Goal: Task Accomplishment & Management: Complete application form

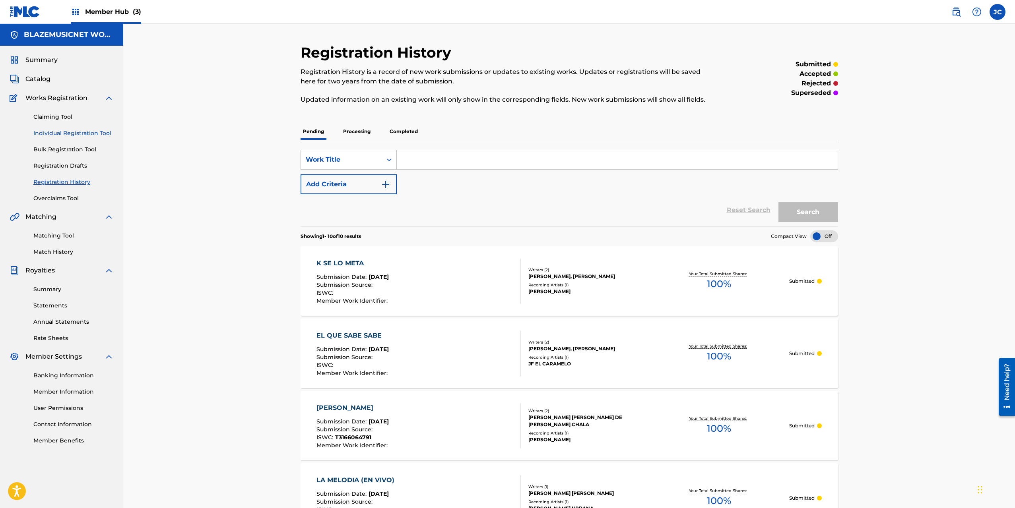
click at [81, 130] on link "Individual Registration Tool" at bounding box center [73, 133] width 80 height 8
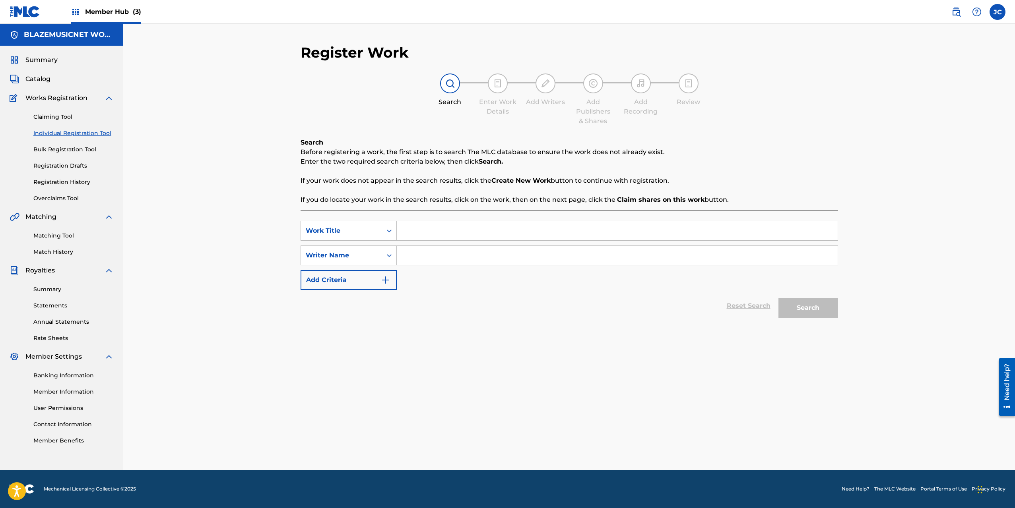
click at [430, 227] on input "Search Form" at bounding box center [617, 230] width 441 height 19
type input "PA DONDE TU DIGA"
click at [430, 257] on input "Search Form" at bounding box center [617, 255] width 441 height 19
click at [430, 257] on input "ESEQUIEL GARCIA RUGGIERO" at bounding box center [617, 255] width 441 height 19
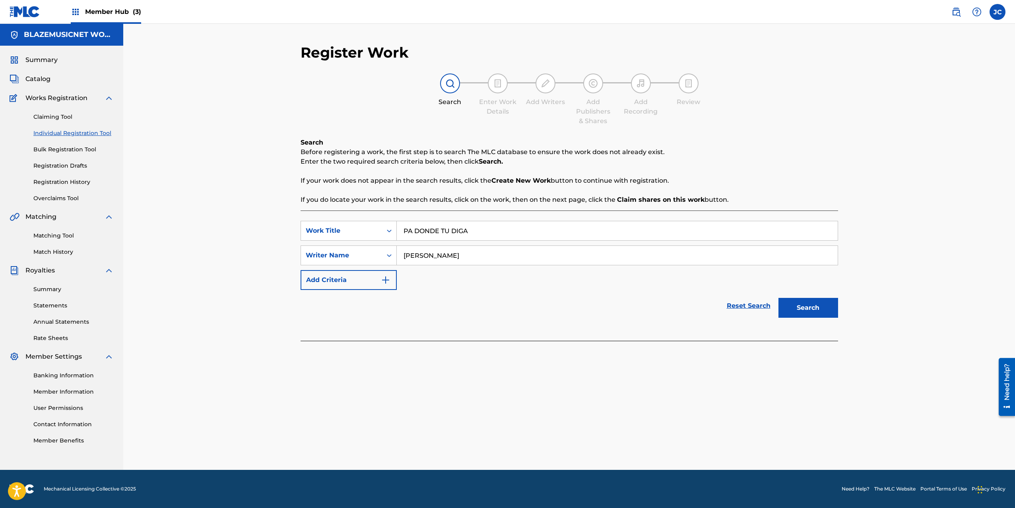
click at [430, 257] on input "ESEQUIEL GARCIA RUGGIERO" at bounding box center [617, 255] width 441 height 19
type input "ESEQUIEL GARCIA RUGGIERO"
click at [816, 312] on button "Search" at bounding box center [808, 308] width 60 height 20
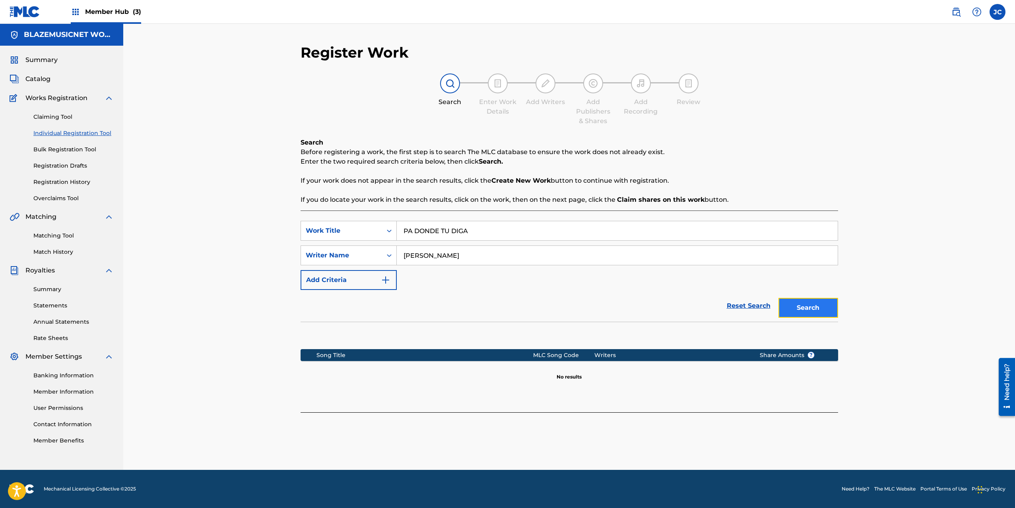
click at [818, 313] on button "Search" at bounding box center [808, 308] width 60 height 20
click at [802, 304] on button "Search" at bounding box center [808, 308] width 60 height 20
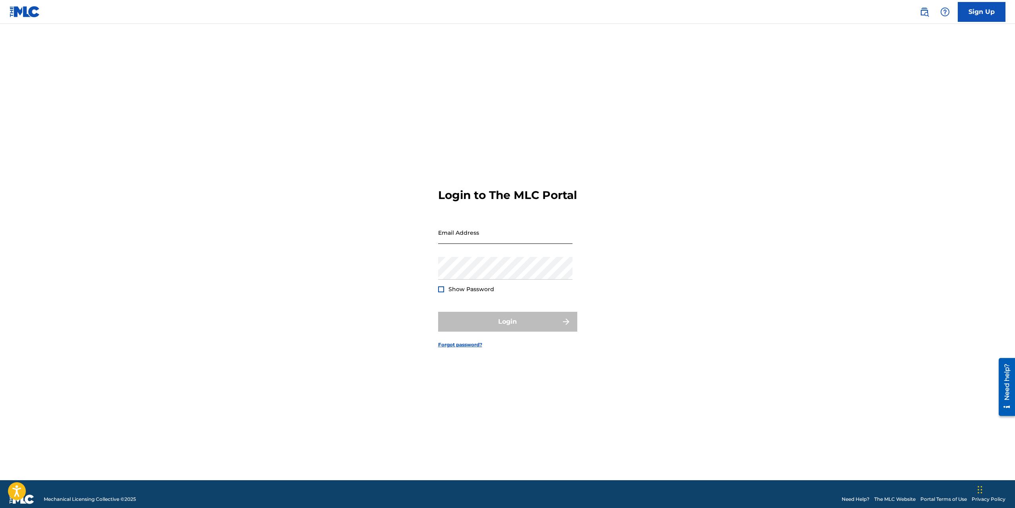
click at [497, 238] on input "Email Address" at bounding box center [505, 232] width 134 height 23
type input "[EMAIL_ADDRESS][DOMAIN_NAME]"
click at [441, 293] on div at bounding box center [441, 290] width 6 height 6
click at [502, 329] on button "Login" at bounding box center [507, 322] width 139 height 20
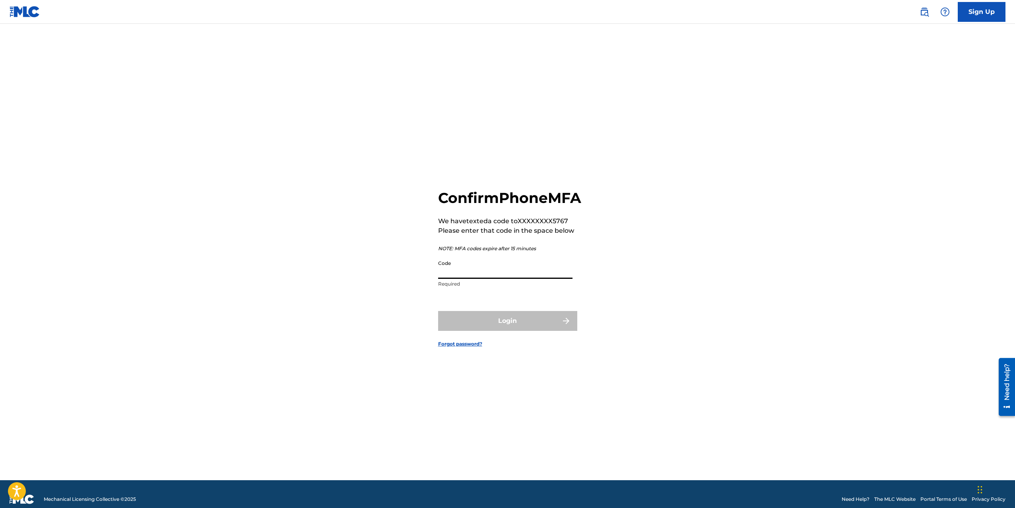
click at [490, 279] on input "Code" at bounding box center [505, 267] width 134 height 23
type input "101522"
click at [498, 331] on button "Login" at bounding box center [507, 321] width 139 height 20
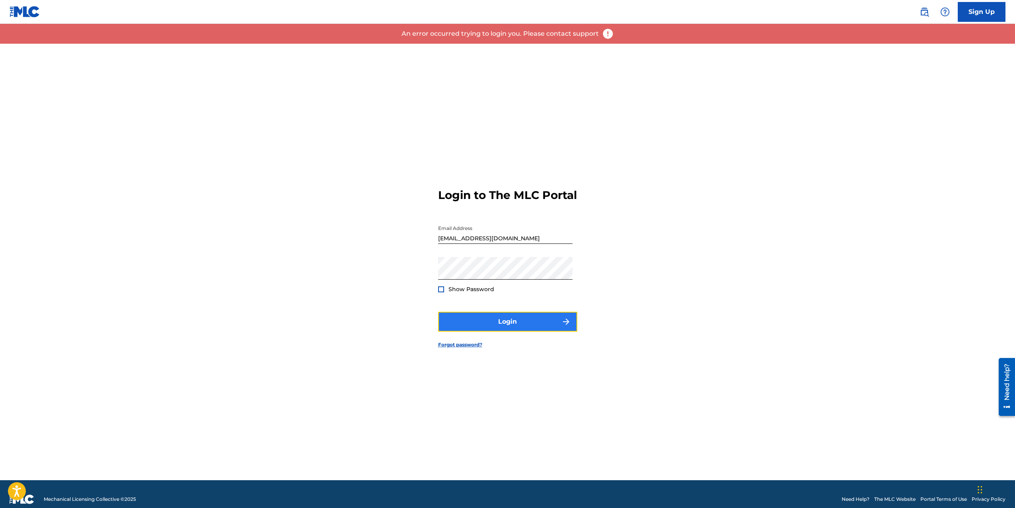
click at [487, 328] on button "Login" at bounding box center [507, 322] width 139 height 20
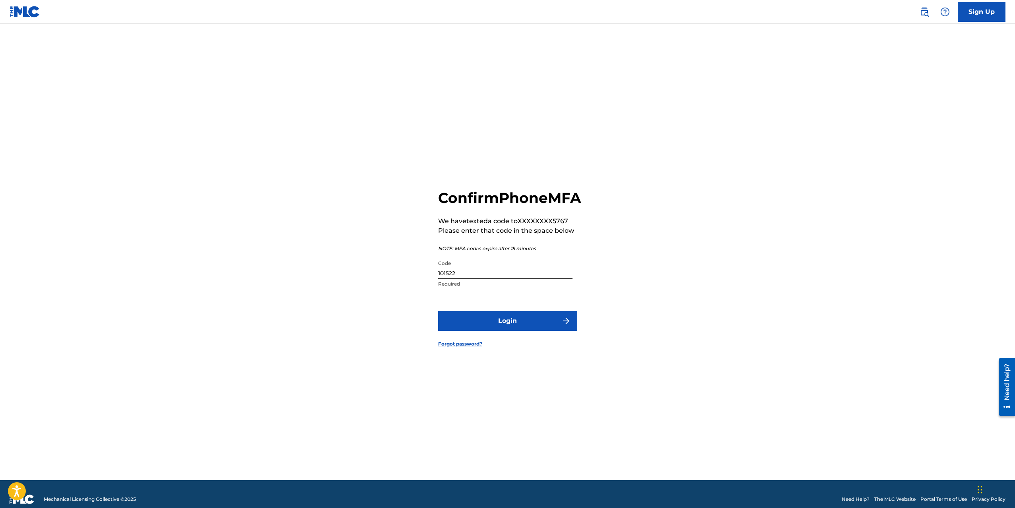
click at [467, 277] on input "101522" at bounding box center [505, 267] width 134 height 23
type input "247512"
click at [438, 311] on button "Login" at bounding box center [507, 321] width 139 height 20
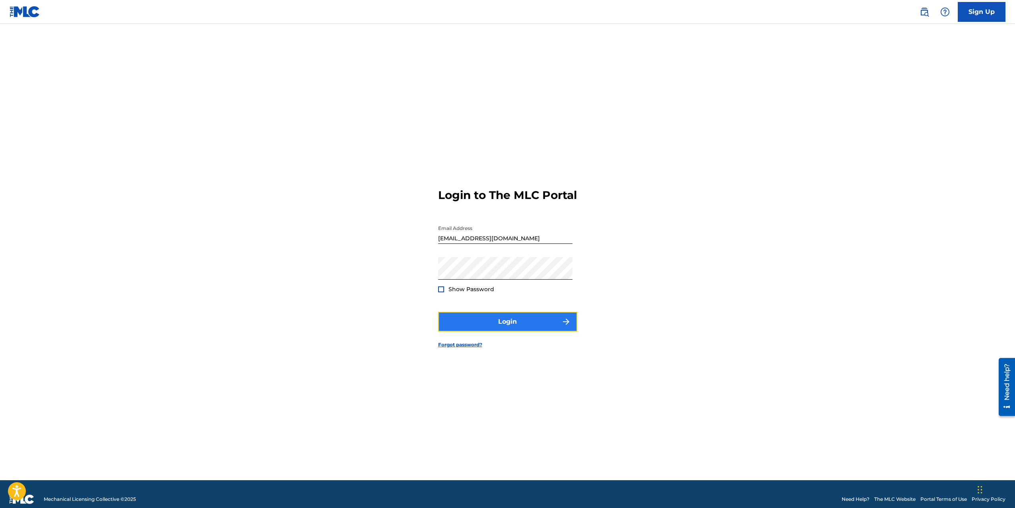
click at [529, 329] on button "Login" at bounding box center [507, 322] width 139 height 20
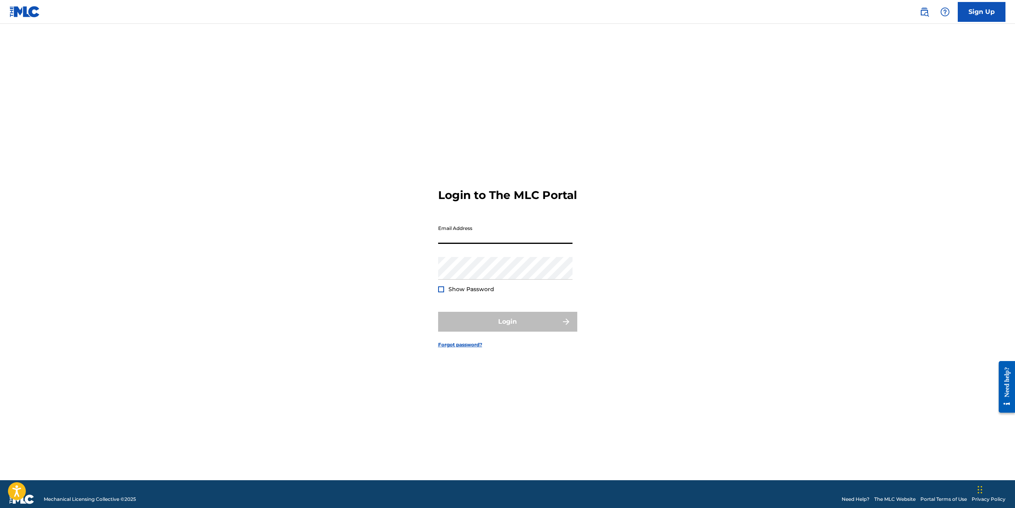
click at [520, 244] on input "Email Address" at bounding box center [505, 232] width 134 height 23
type input "[EMAIL_ADDRESS][DOMAIN_NAME]"
click at [506, 287] on div "Password Show Password" at bounding box center [505, 275] width 134 height 36
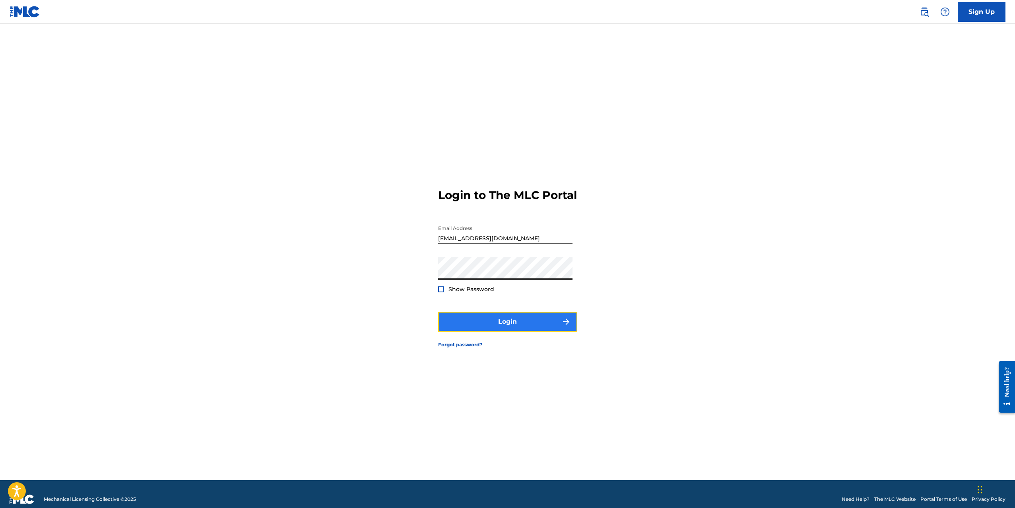
click at [517, 330] on button "Login" at bounding box center [507, 322] width 139 height 20
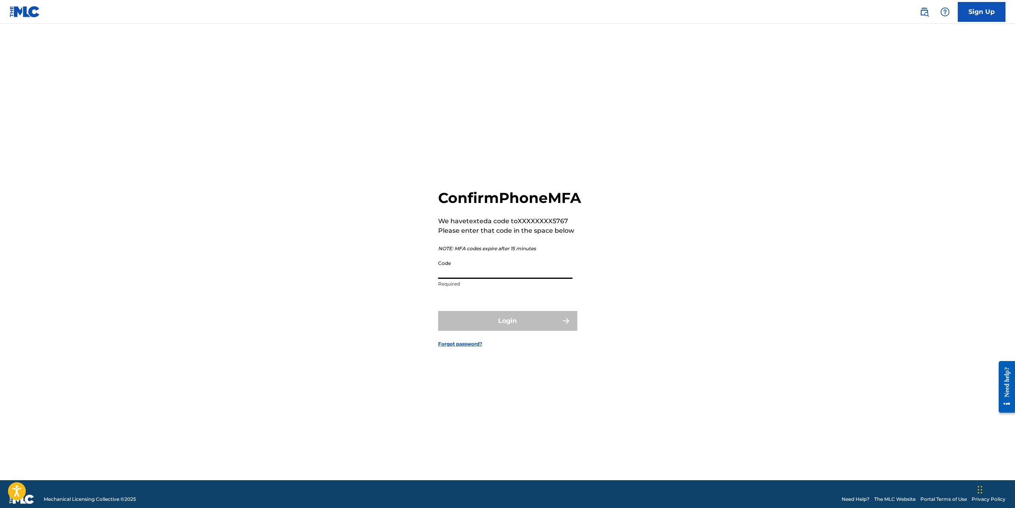
click at [496, 278] on input "Code" at bounding box center [505, 267] width 134 height 23
type input "116059"
click at [438, 311] on button "Login" at bounding box center [507, 321] width 139 height 20
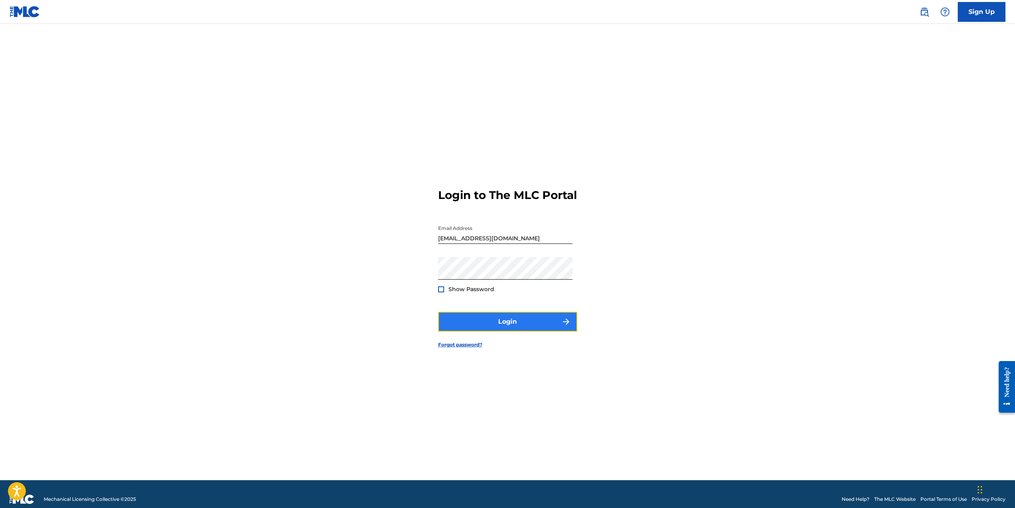
click at [521, 332] on button "Login" at bounding box center [507, 322] width 139 height 20
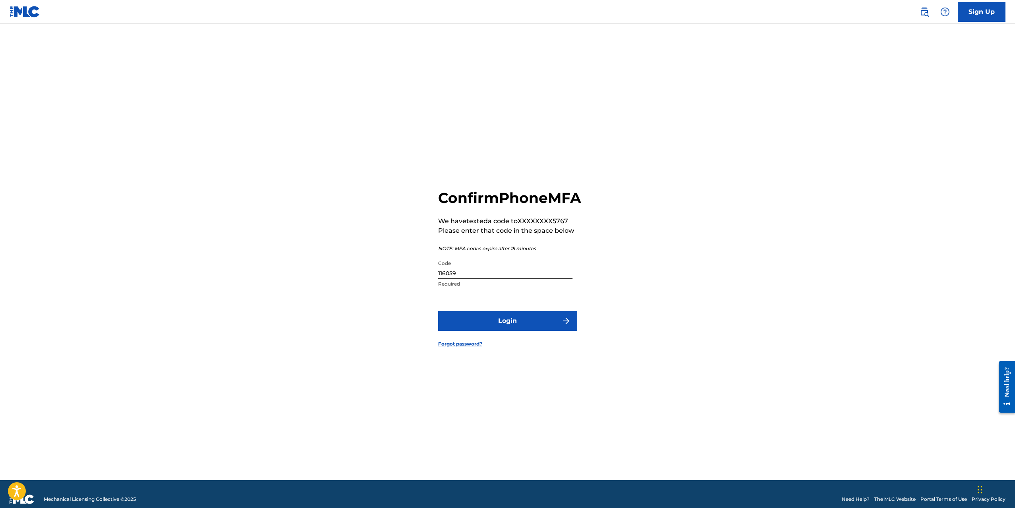
click at [492, 279] on input "116059" at bounding box center [505, 267] width 134 height 23
type input "234029"
click at [528, 331] on button "Login" at bounding box center [507, 321] width 139 height 20
